Goal: Transaction & Acquisition: Purchase product/service

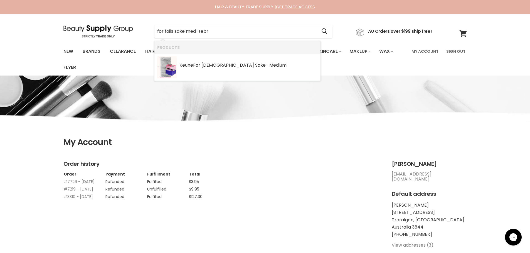
type input "for foils sake med-zebra"
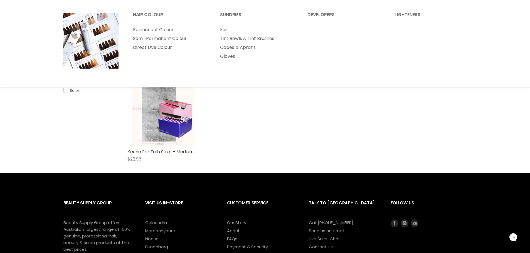
scroll to position [83, 0]
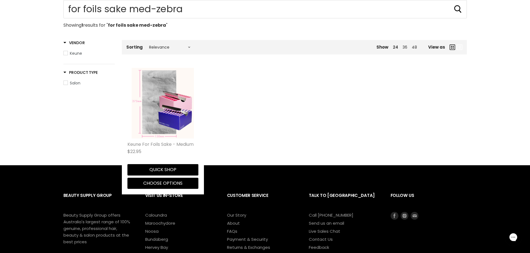
click at [163, 143] on link "Keune For Foils Sake - Medium" at bounding box center [160, 144] width 66 height 6
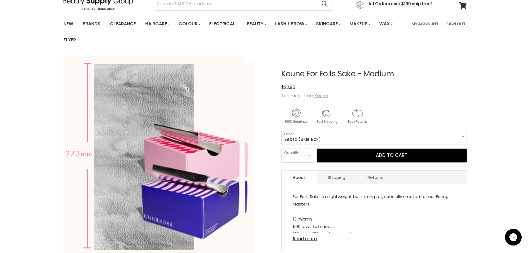
scroll to position [83, 0]
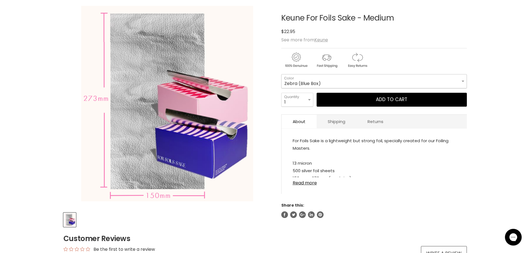
click at [463, 77] on select "Zebra (Blue Box) Diamond (Pink Box)" at bounding box center [373, 81] width 185 height 14
click at [481, 81] on div "Home Keune For Foils Sake - Medium Click or scroll to zoom Tap or pinch to zoom" at bounding box center [265, 216] width 530 height 432
